Goal: Navigation & Orientation: Find specific page/section

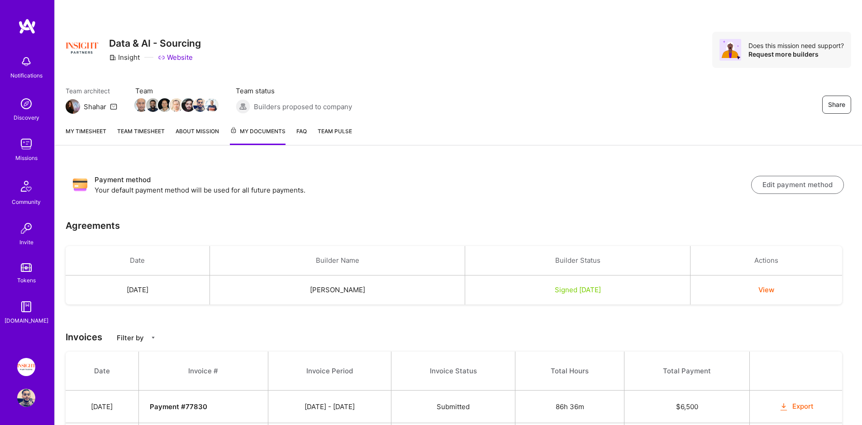
click at [24, 145] on img at bounding box center [26, 144] width 18 height 18
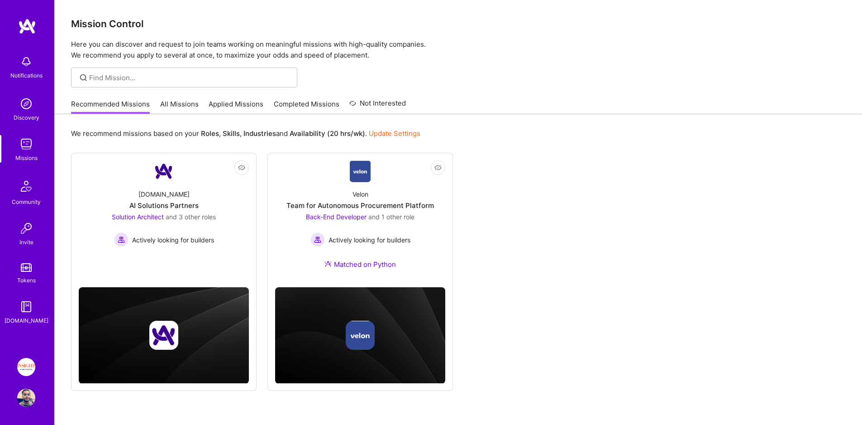
click at [213, 102] on link "Applied Missions" at bounding box center [236, 106] width 55 height 15
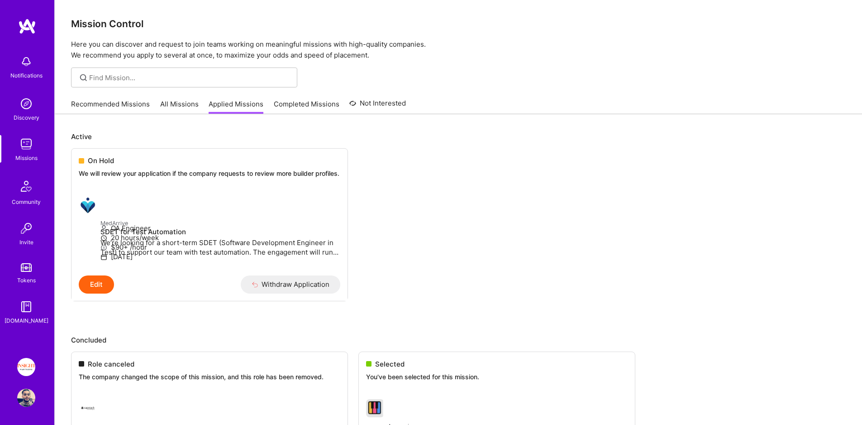
click at [125, 103] on link "Recommended Missions" at bounding box center [110, 106] width 79 height 15
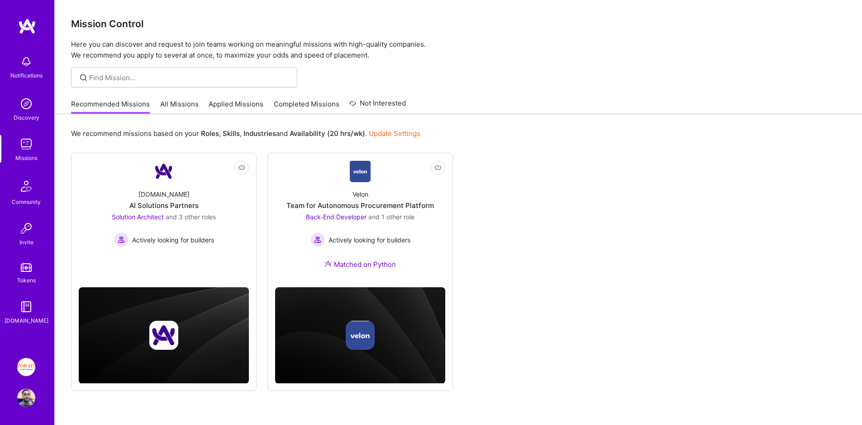
click at [190, 102] on link "All Missions" at bounding box center [179, 106] width 38 height 15
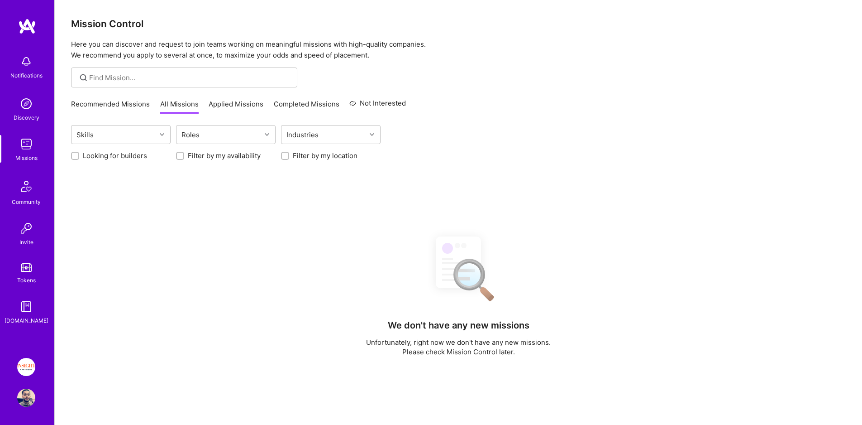
click at [219, 101] on link "Applied Missions" at bounding box center [236, 106] width 55 height 15
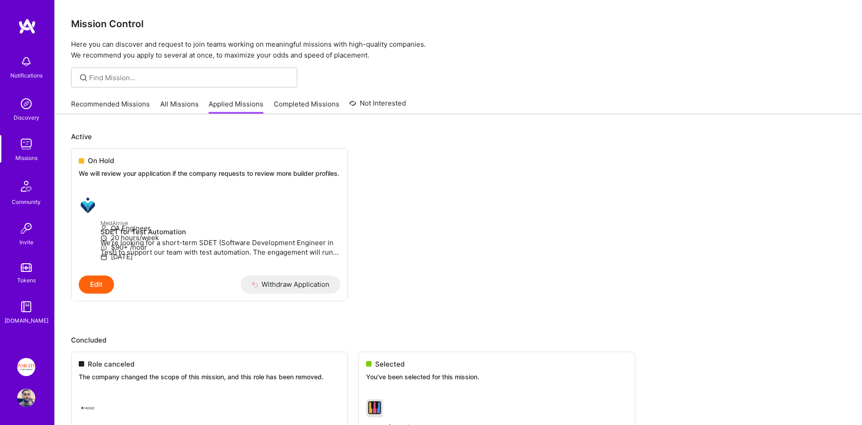
click at [28, 148] on img at bounding box center [26, 144] width 18 height 18
